Goal: Check status: Check status

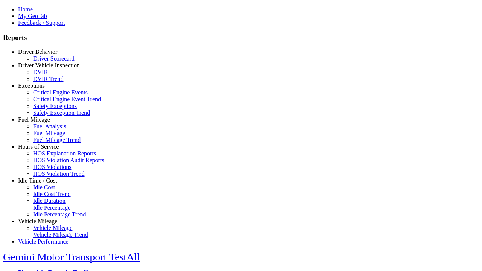
click at [43, 55] on link "Driver Behavior" at bounding box center [37, 52] width 39 height 6
click at [49, 62] on link "Driver Scorecard" at bounding box center [53, 58] width 41 height 6
